Goal: Task Accomplishment & Management: Use online tool/utility

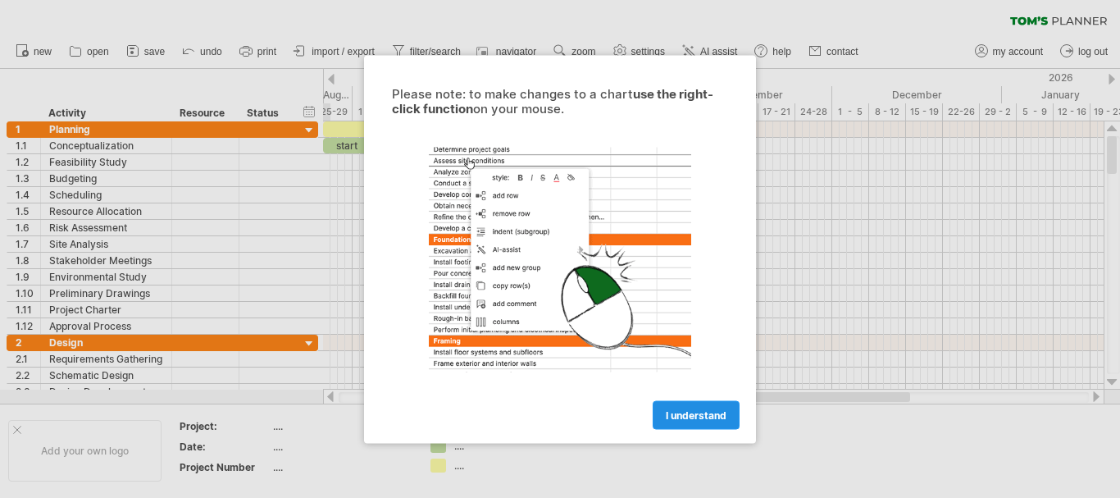
click at [716, 409] on span "I understand" at bounding box center [696, 414] width 61 height 12
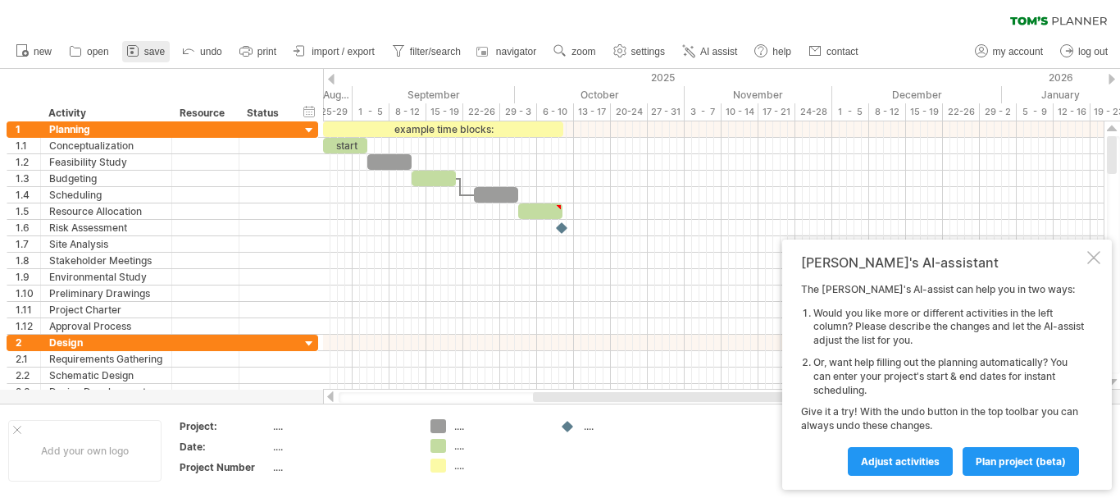
click at [159, 53] on span "save" at bounding box center [154, 51] width 20 height 11
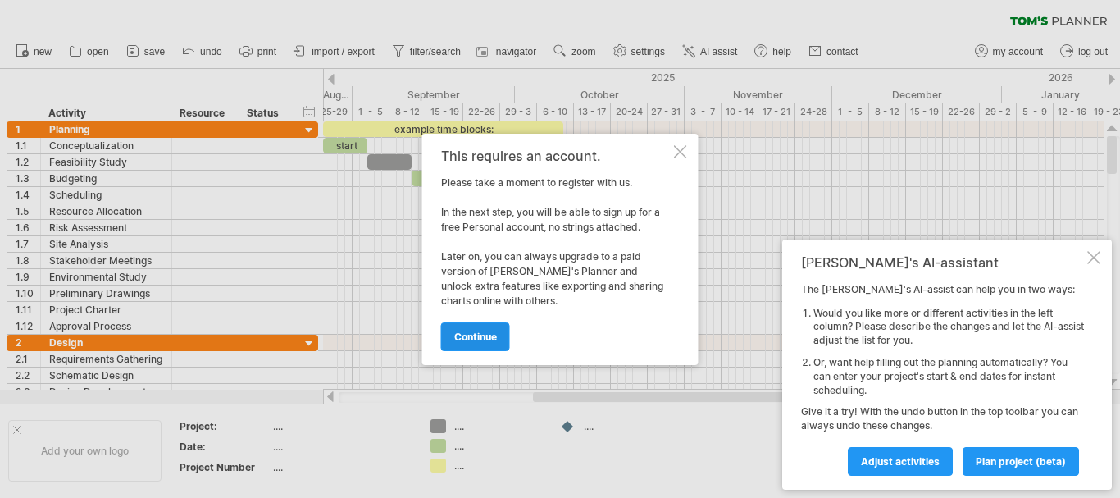
click at [500, 329] on link "continue" at bounding box center [475, 336] width 69 height 29
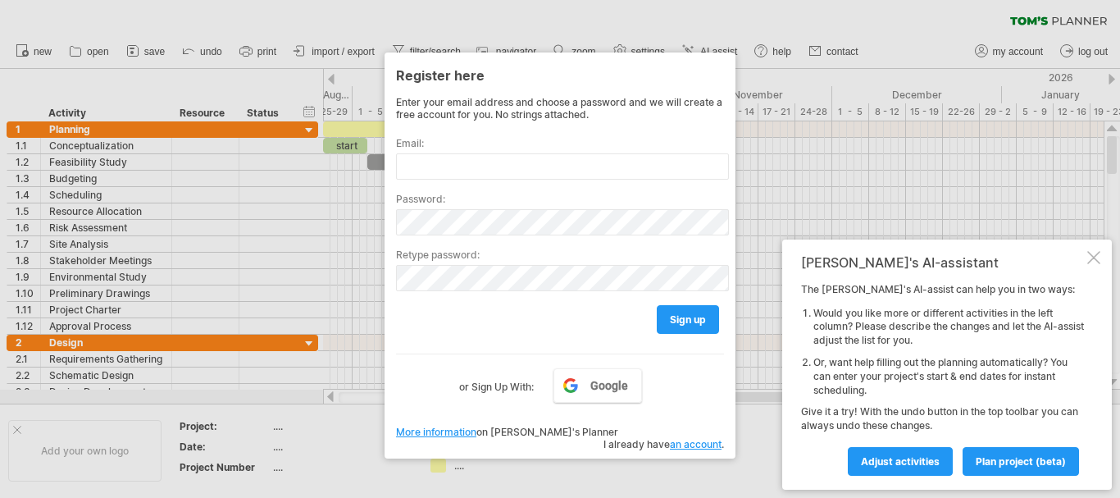
click at [827, 149] on div at bounding box center [560, 249] width 1120 height 498
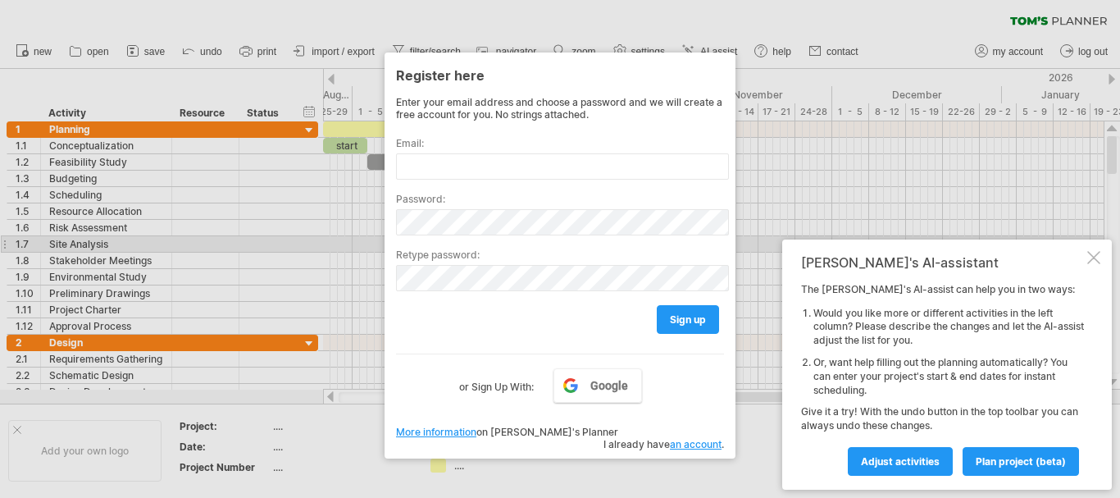
click at [787, 239] on div "Tom's AI-assistant The Tom's AI-assist can help you in two ways: Would you like…" at bounding box center [947, 364] width 330 height 250
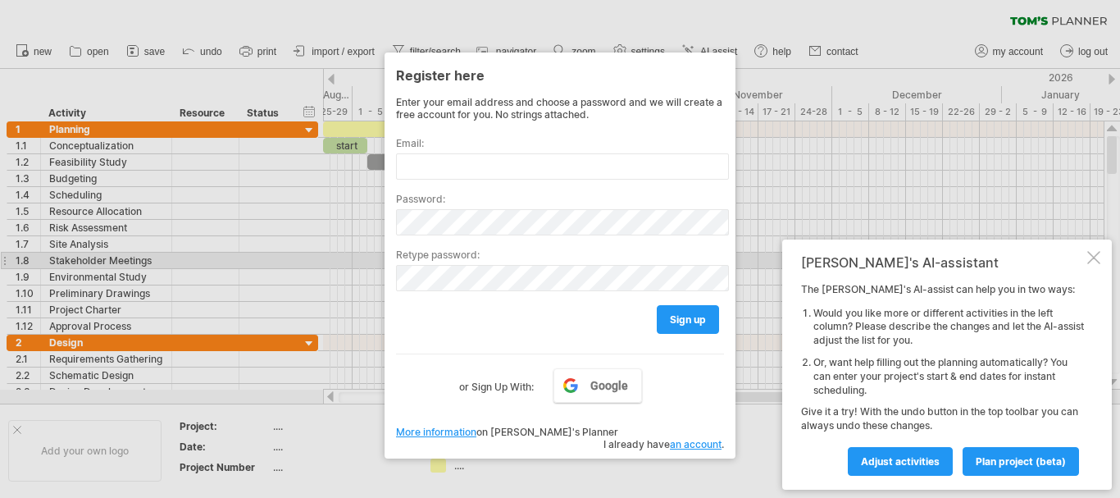
click at [1090, 262] on div at bounding box center [1093, 257] width 13 height 13
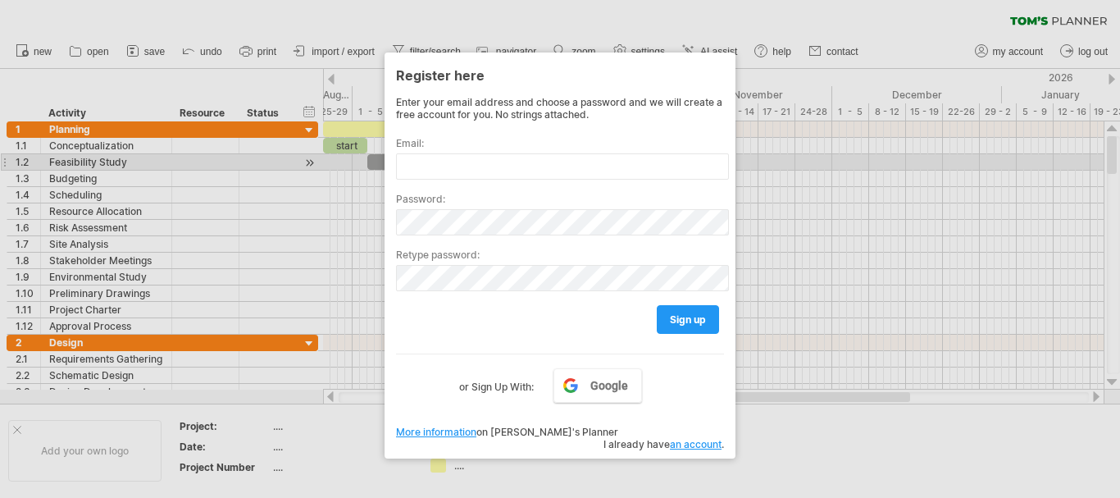
click at [312, 156] on div at bounding box center [560, 249] width 1120 height 498
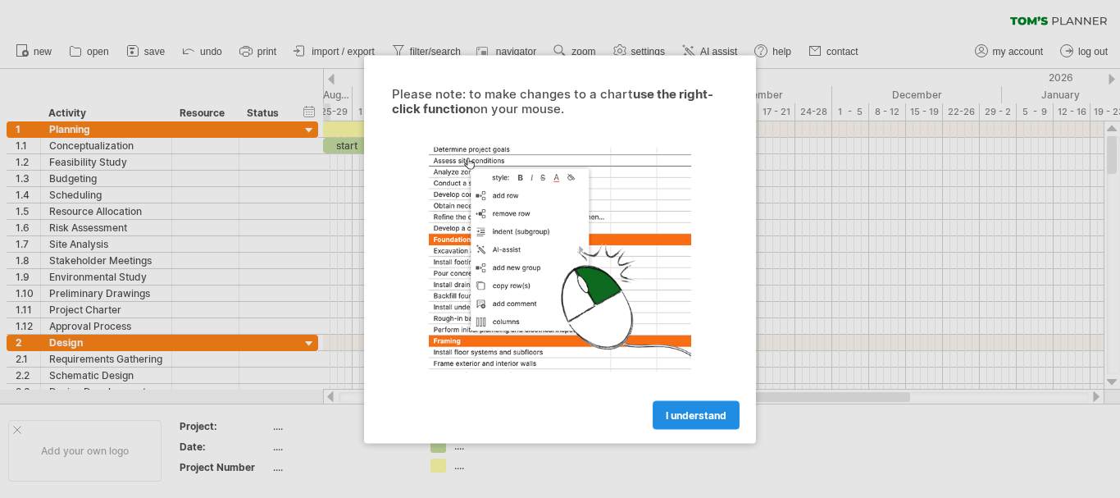
click at [697, 422] on link "I understand" at bounding box center [696, 414] width 87 height 29
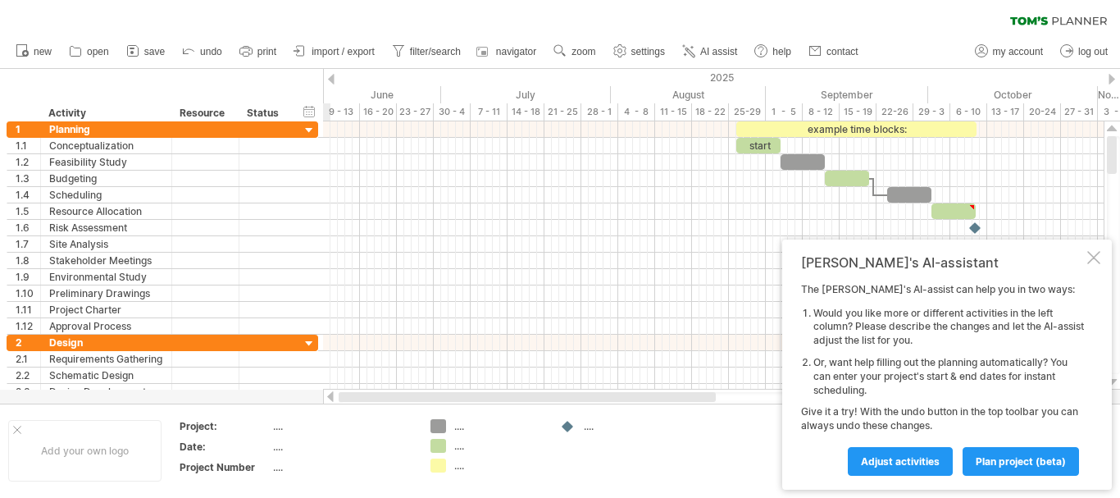
drag, startPoint x: 673, startPoint y: 397, endPoint x: 411, endPoint y: 394, distance: 262.4
click at [411, 394] on div at bounding box center [527, 397] width 377 height 10
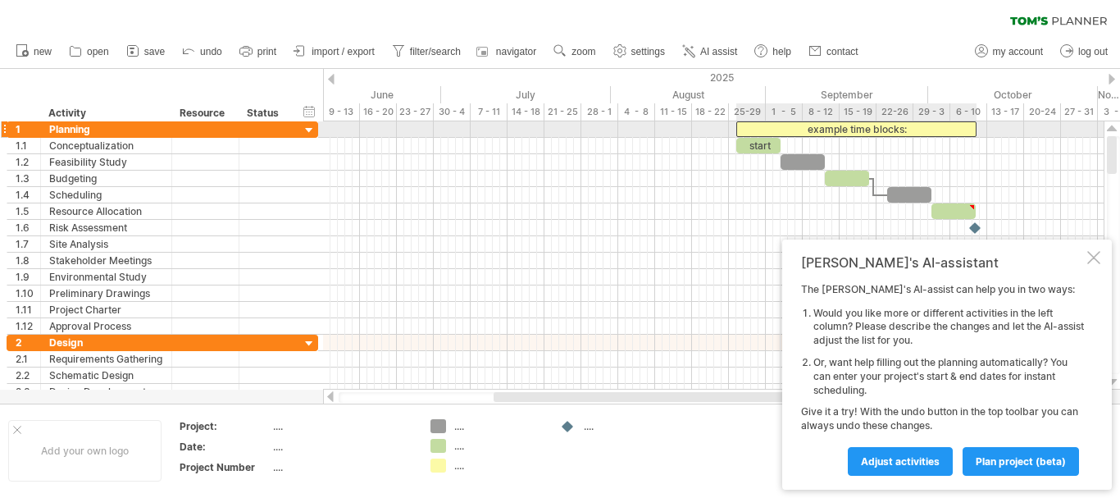
click at [869, 130] on div "example time blocks:" at bounding box center [856, 129] width 240 height 16
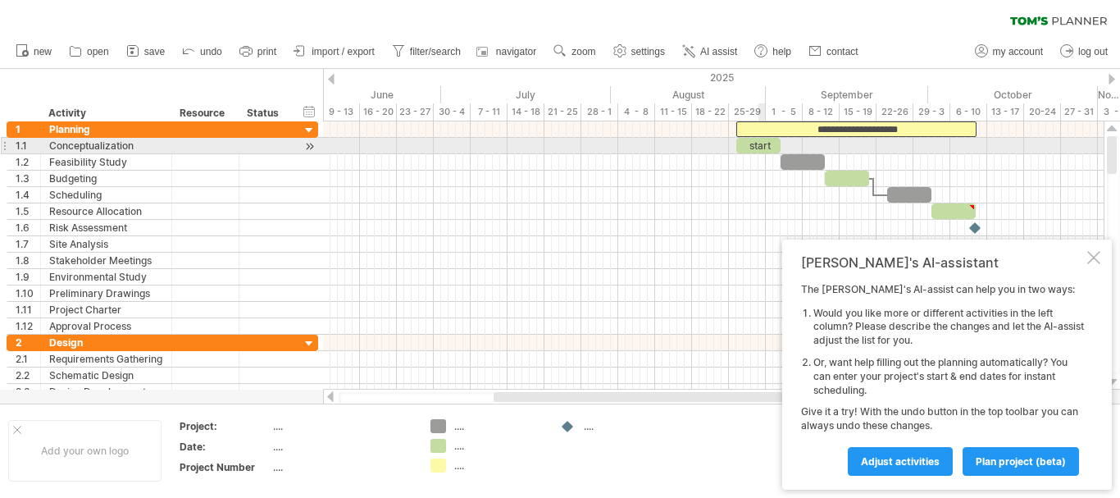
click at [765, 147] on div "start" at bounding box center [758, 146] width 44 height 16
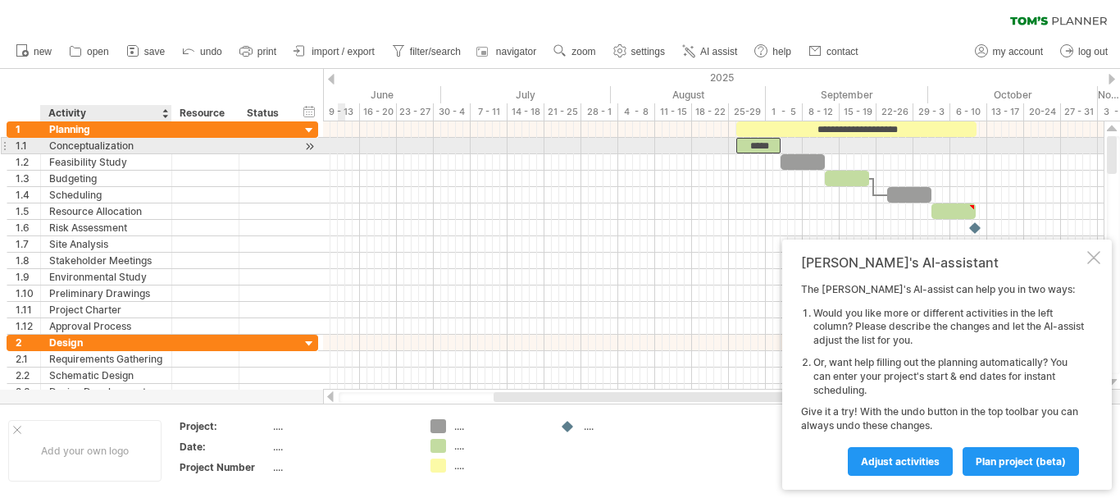
click at [104, 143] on div "Conceptualization" at bounding box center [106, 146] width 114 height 16
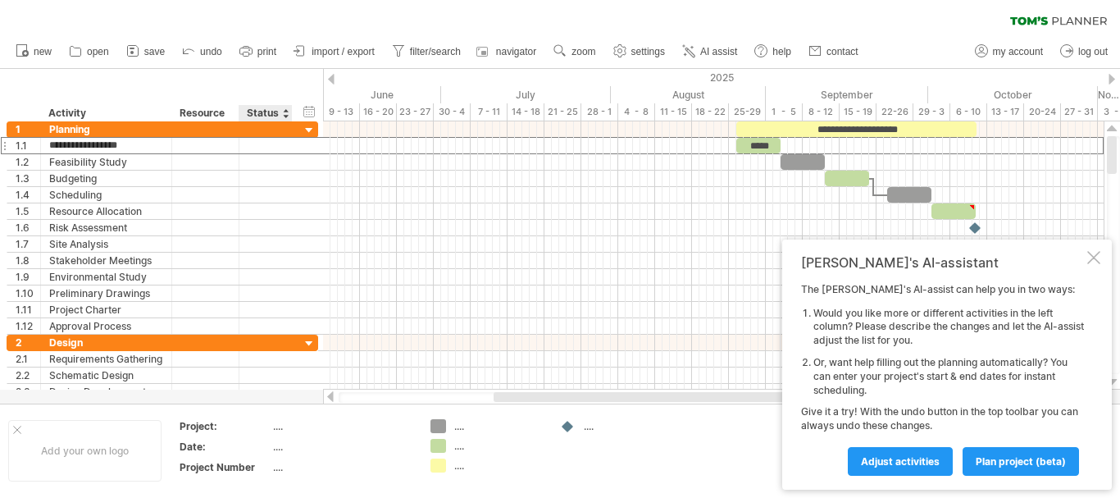
click at [264, 435] on th "Project:" at bounding box center [226, 428] width 92 height 19
click at [287, 428] on div "...." at bounding box center [342, 426] width 138 height 14
click at [457, 431] on div "...." at bounding box center [498, 426] width 89 height 14
click at [268, 110] on div "Status" at bounding box center [265, 113] width 36 height 16
click at [306, 134] on div at bounding box center [310, 131] width 16 height 16
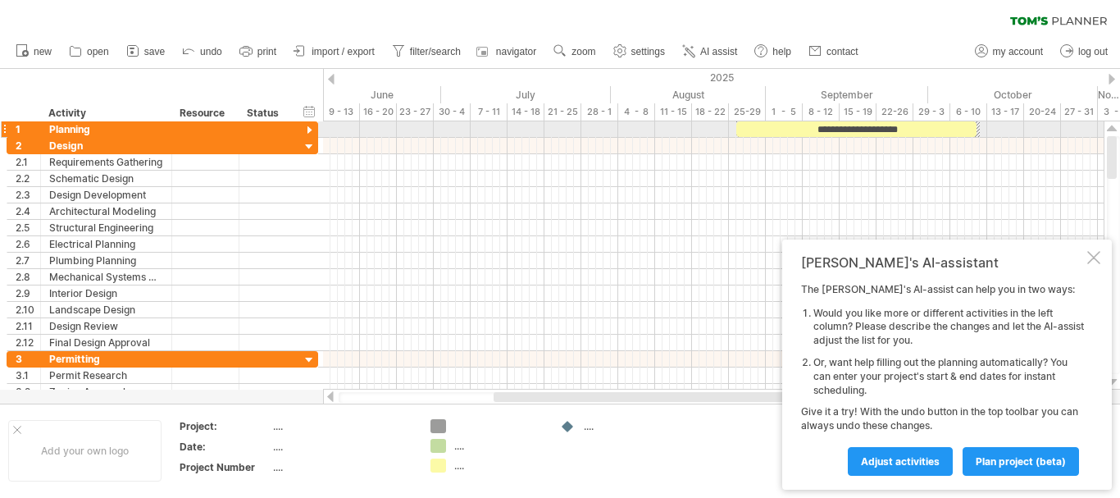
click at [306, 134] on div at bounding box center [310, 131] width 16 height 16
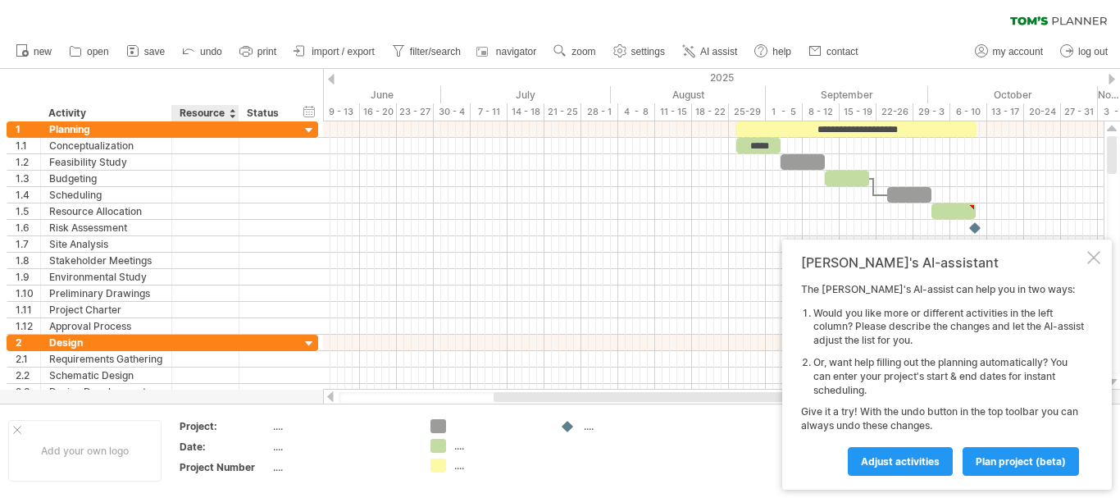
click at [216, 116] on div "Resource" at bounding box center [205, 113] width 50 height 16
click at [233, 120] on div at bounding box center [232, 113] width 7 height 16
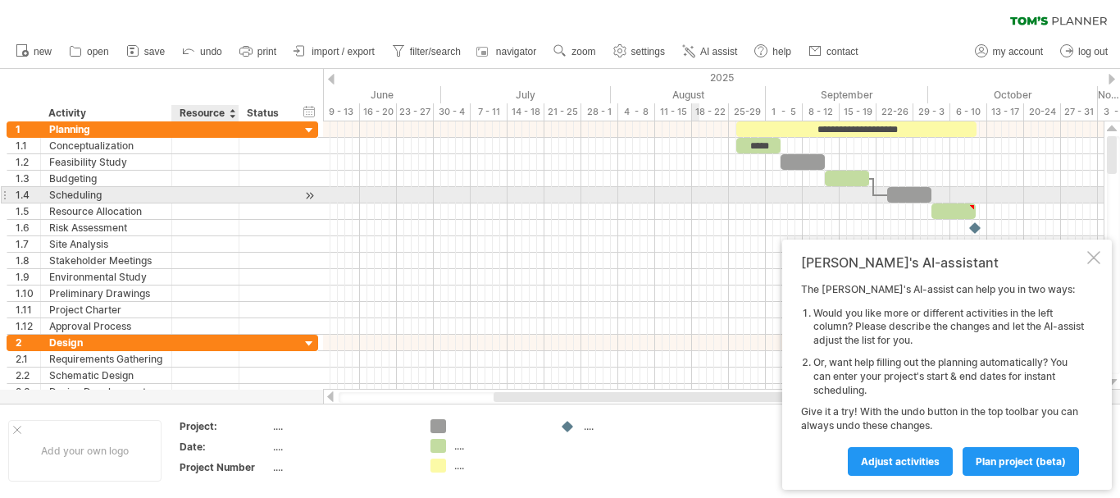
click at [694, 198] on div at bounding box center [713, 195] width 781 height 16
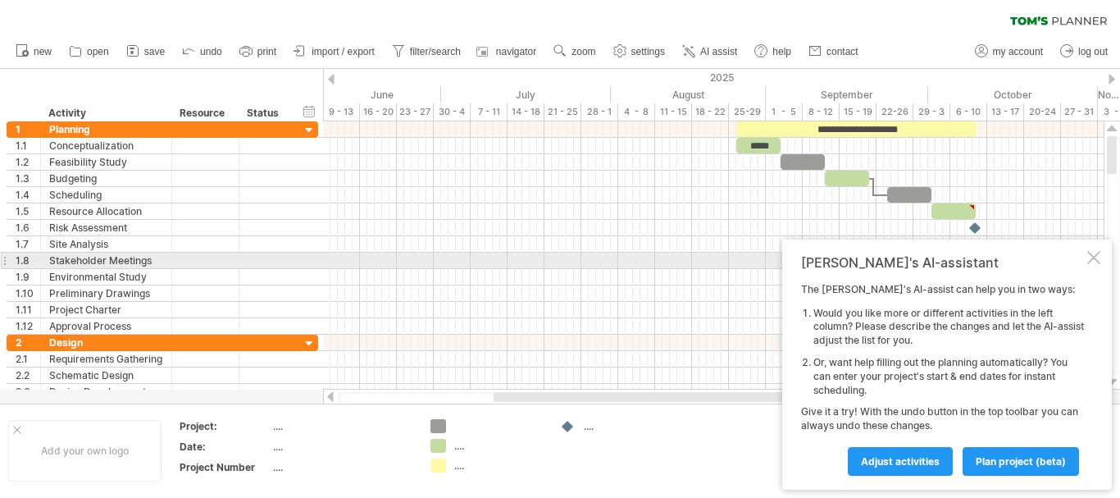
click at [1093, 253] on div at bounding box center [1093, 257] width 13 height 13
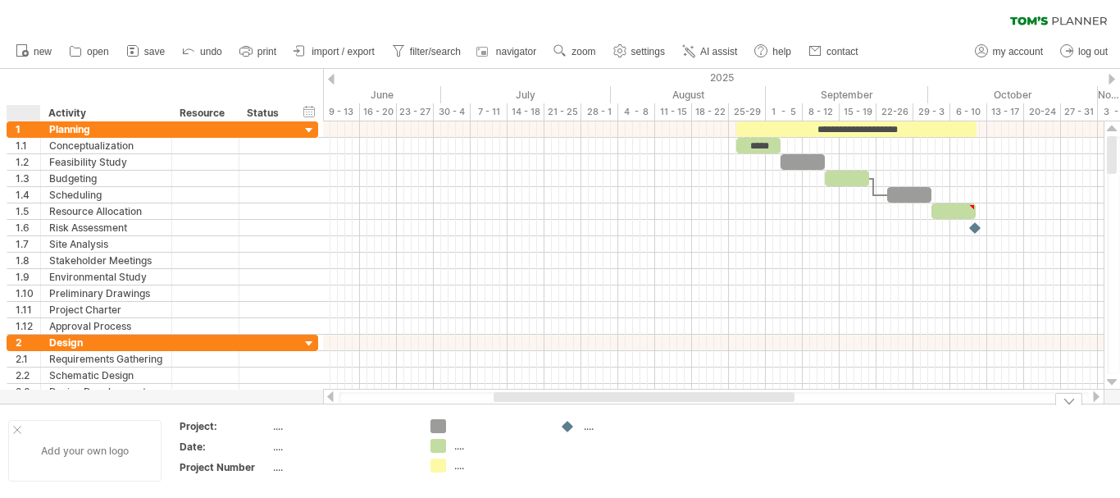
click at [13, 429] on div at bounding box center [17, 430] width 8 height 8
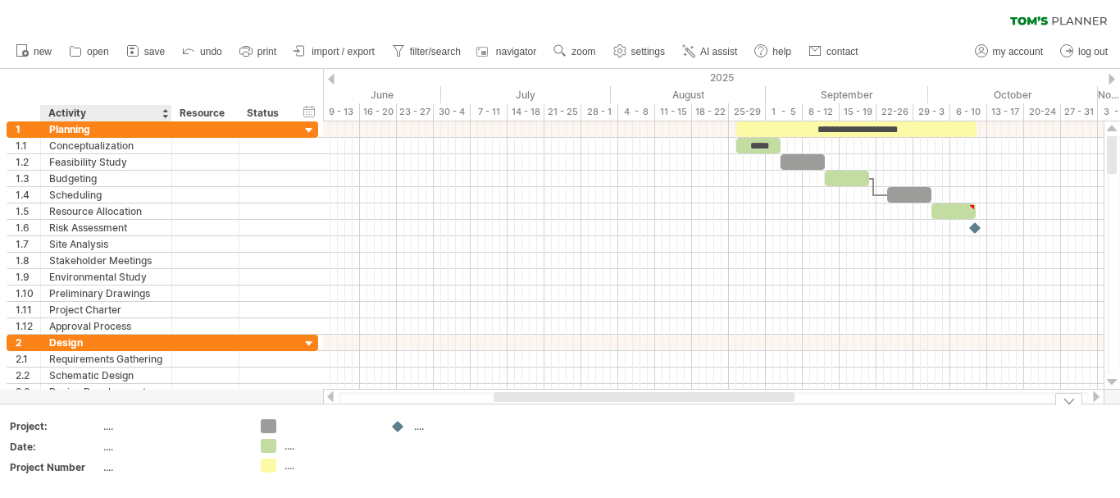
click at [112, 448] on div "...." at bounding box center [172, 446] width 138 height 14
click at [112, 428] on div "...." at bounding box center [172, 426] width 138 height 14
type input "********"
click at [93, 453] on th "Date:" at bounding box center [56, 448] width 92 height 19
click at [150, 425] on div "guatemla" at bounding box center [172, 426] width 138 height 14
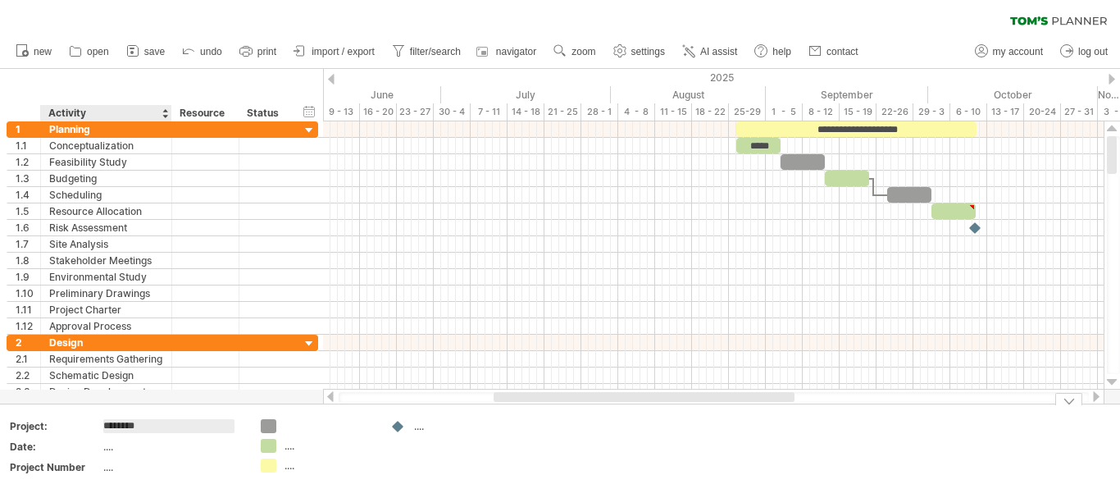
drag, startPoint x: 154, startPoint y: 425, endPoint x: 107, endPoint y: 408, distance: 49.5
click at [88, 424] on tr "Project: ********" at bounding box center [126, 429] width 233 height 19
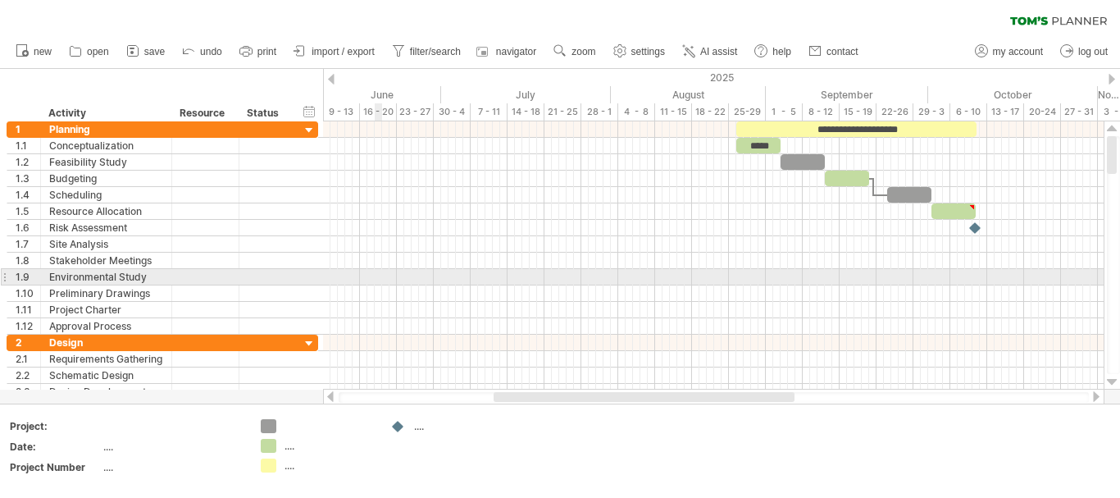
click at [376, 273] on div at bounding box center [713, 277] width 781 height 16
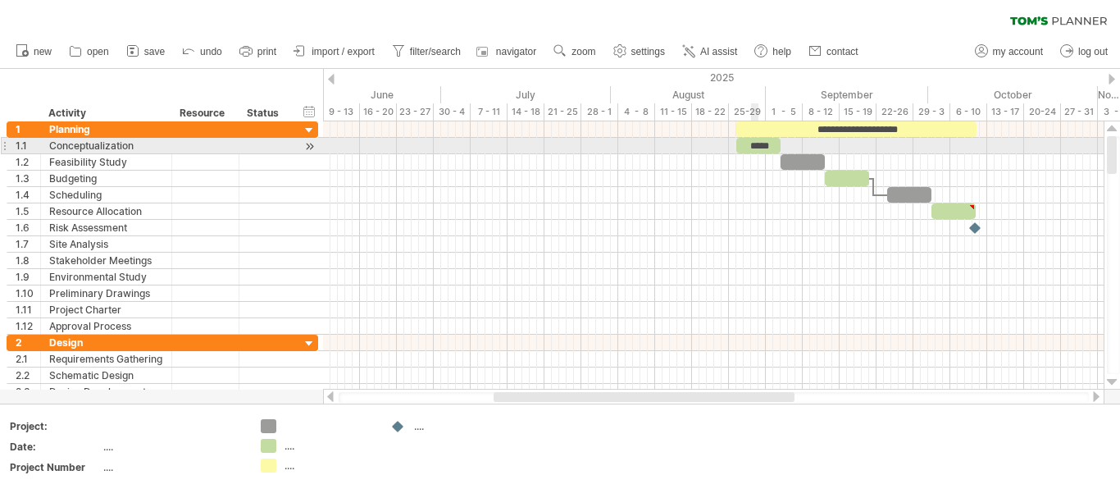
click at [758, 143] on div "*****" at bounding box center [758, 146] width 44 height 16
drag, startPoint x: 749, startPoint y: 146, endPoint x: 778, endPoint y: 145, distance: 28.7
click at [778, 145] on div "*****" at bounding box center [758, 146] width 44 height 16
click at [772, 144] on div "*****" at bounding box center [758, 146] width 44 height 16
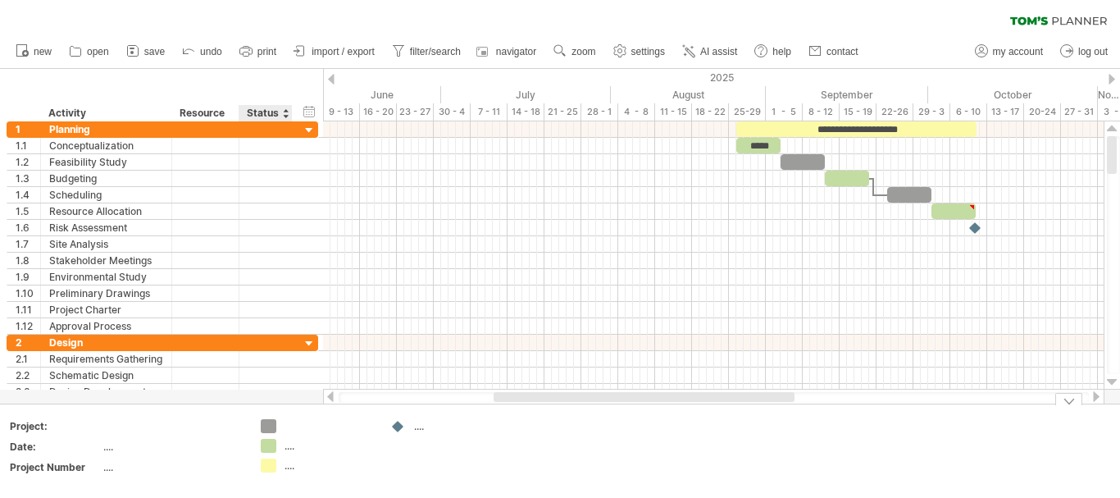
click at [285, 451] on div "...." at bounding box center [328, 446] width 89 height 14
click at [265, 445] on div "Trying to reach [DOMAIN_NAME] Connected again... 0% clear filter new 1" at bounding box center [560, 249] width 1120 height 498
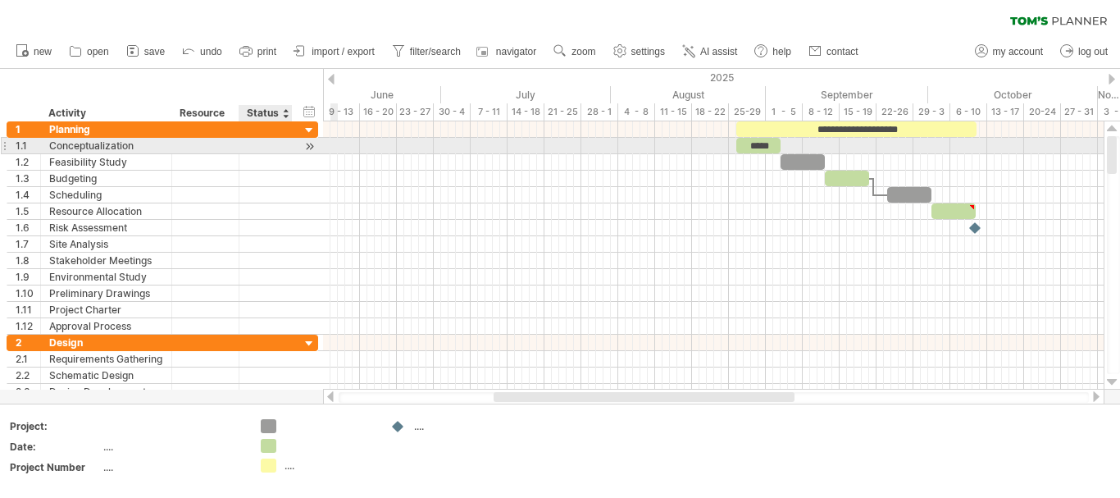
click at [281, 143] on div at bounding box center [266, 146] width 36 height 16
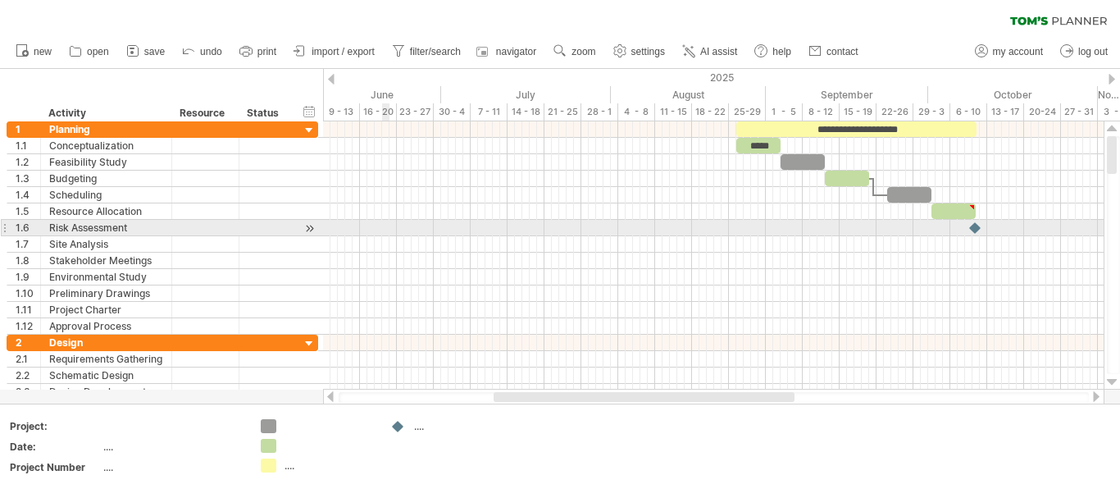
click at [385, 234] on div at bounding box center [713, 228] width 781 height 16
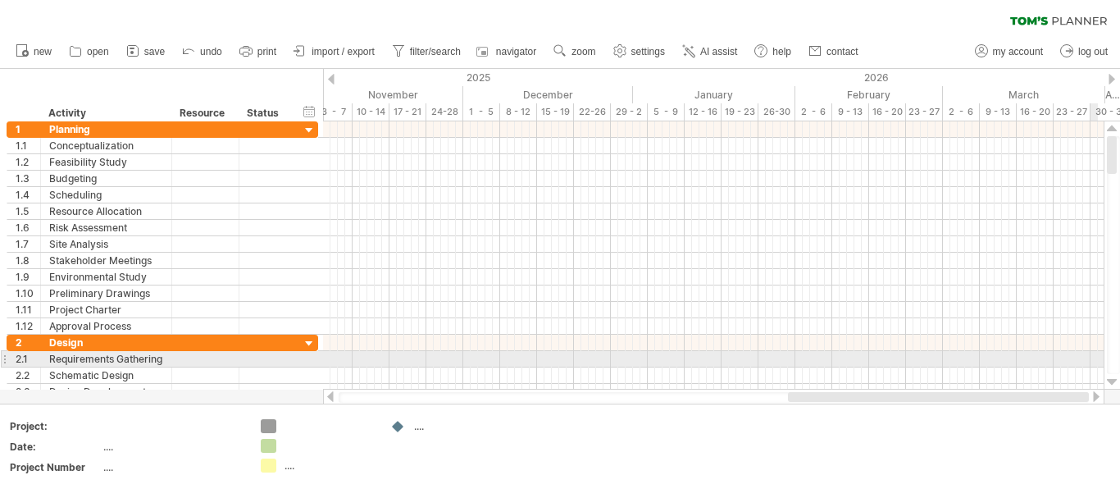
drag, startPoint x: 781, startPoint y: 399, endPoint x: 1119, endPoint y: 360, distance: 340.1
click at [1119, 360] on div at bounding box center [721, 263] width 797 height 284
